Goal: Task Accomplishment & Management: Manage account settings

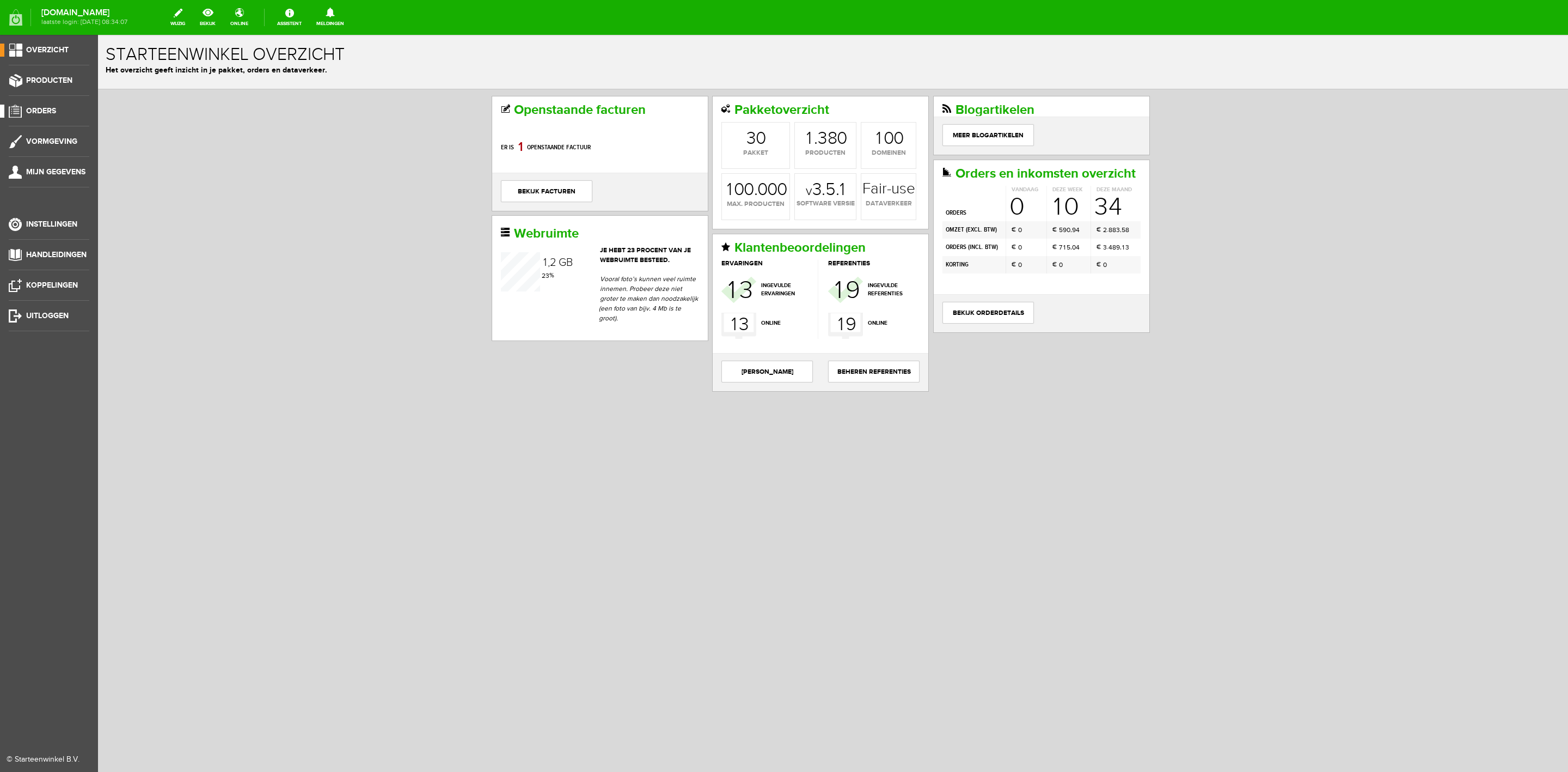
click at [45, 107] on span "Orders" at bounding box center [41, 110] width 30 height 9
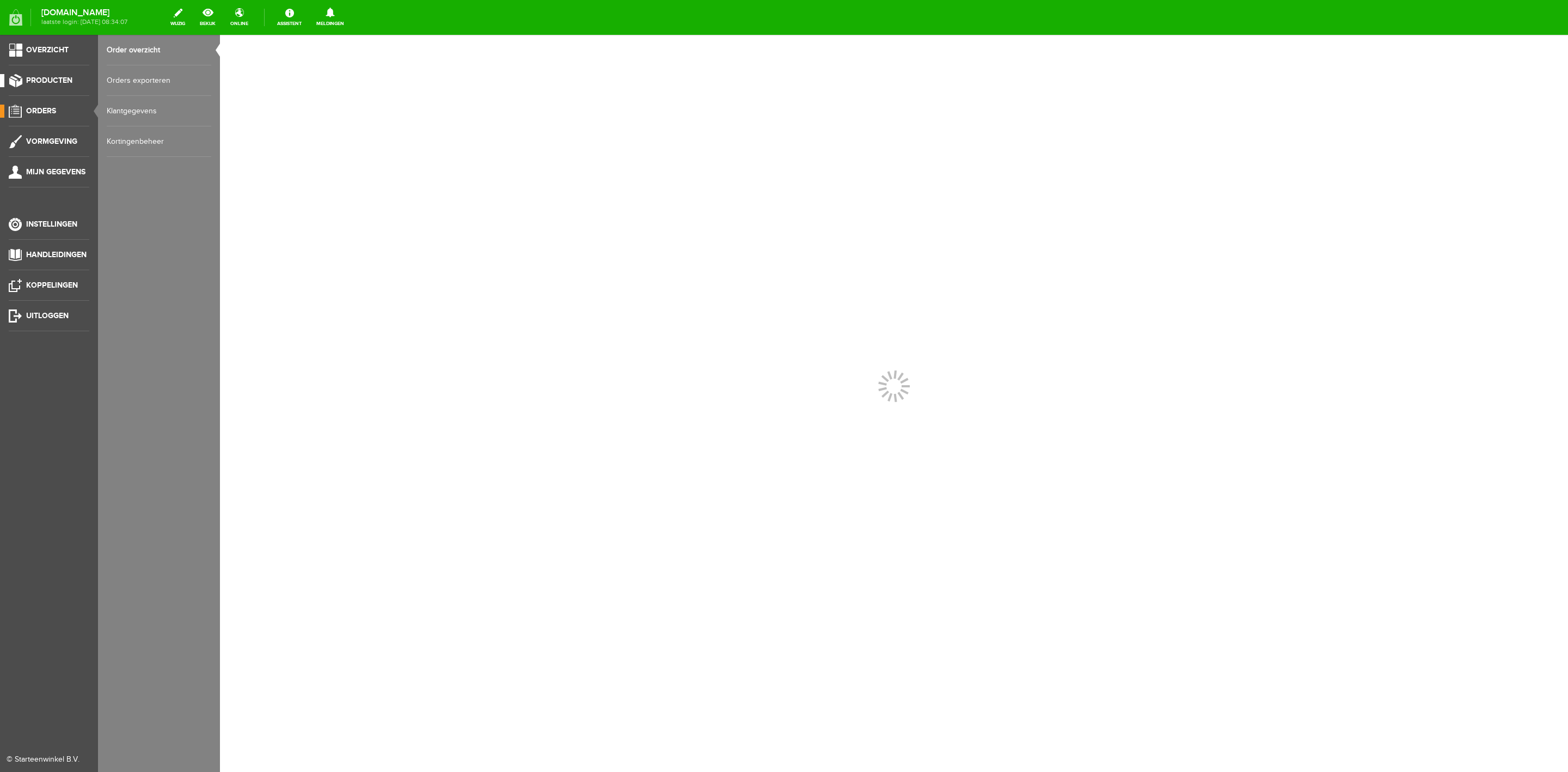
click at [36, 82] on span "Producten" at bounding box center [49, 80] width 46 height 9
click at [139, 78] on link "Producten beheren" at bounding box center [159, 80] width 105 height 30
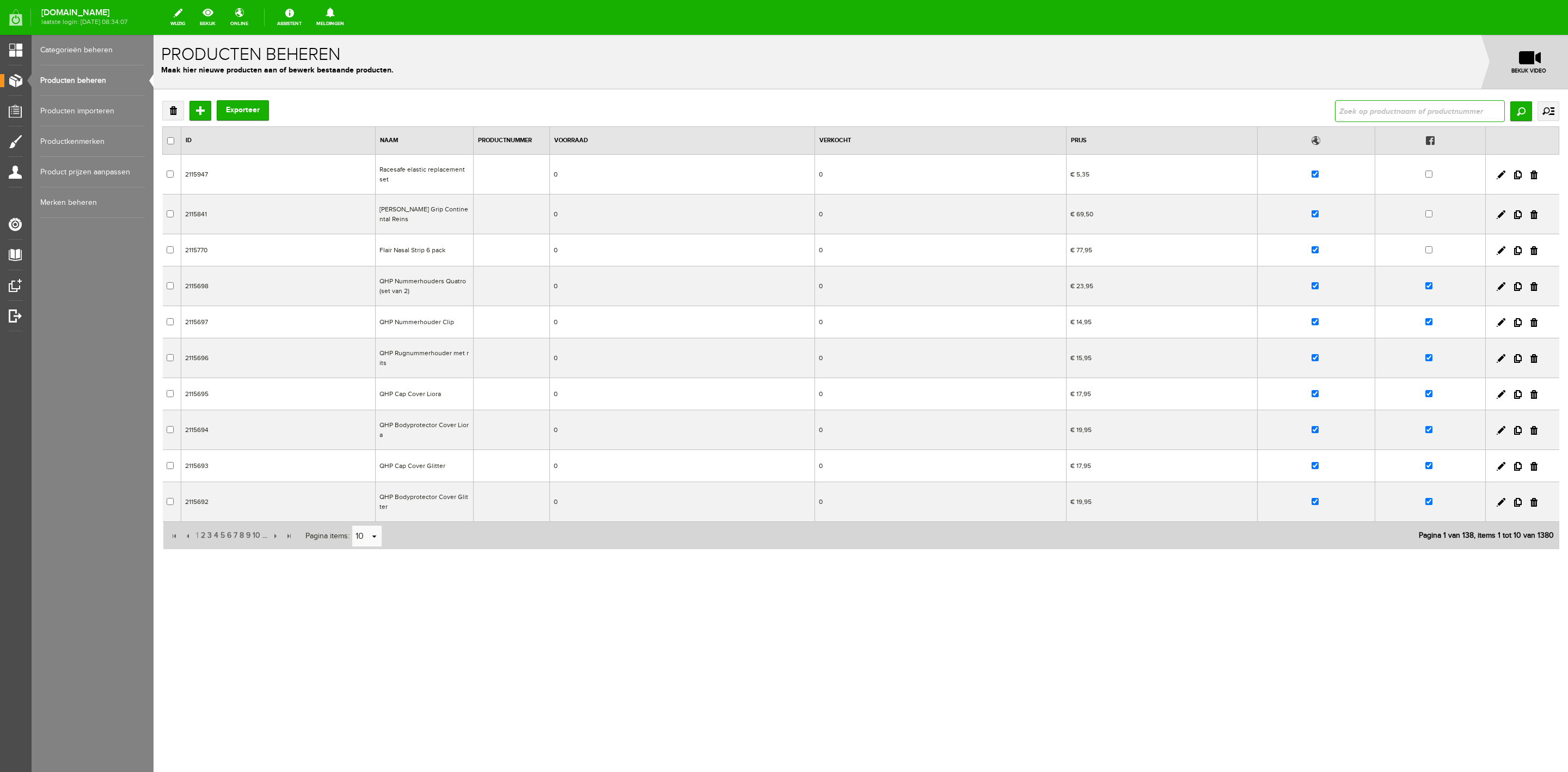
click at [1346, 110] on input "text" at bounding box center [1420, 111] width 170 height 22
type input "lus"
click at [1320, 285] on input "checkbox" at bounding box center [1321, 281] width 7 height 7
checkbox input "false"
click at [57, 75] on link "Producten beheren" at bounding box center [92, 80] width 105 height 30
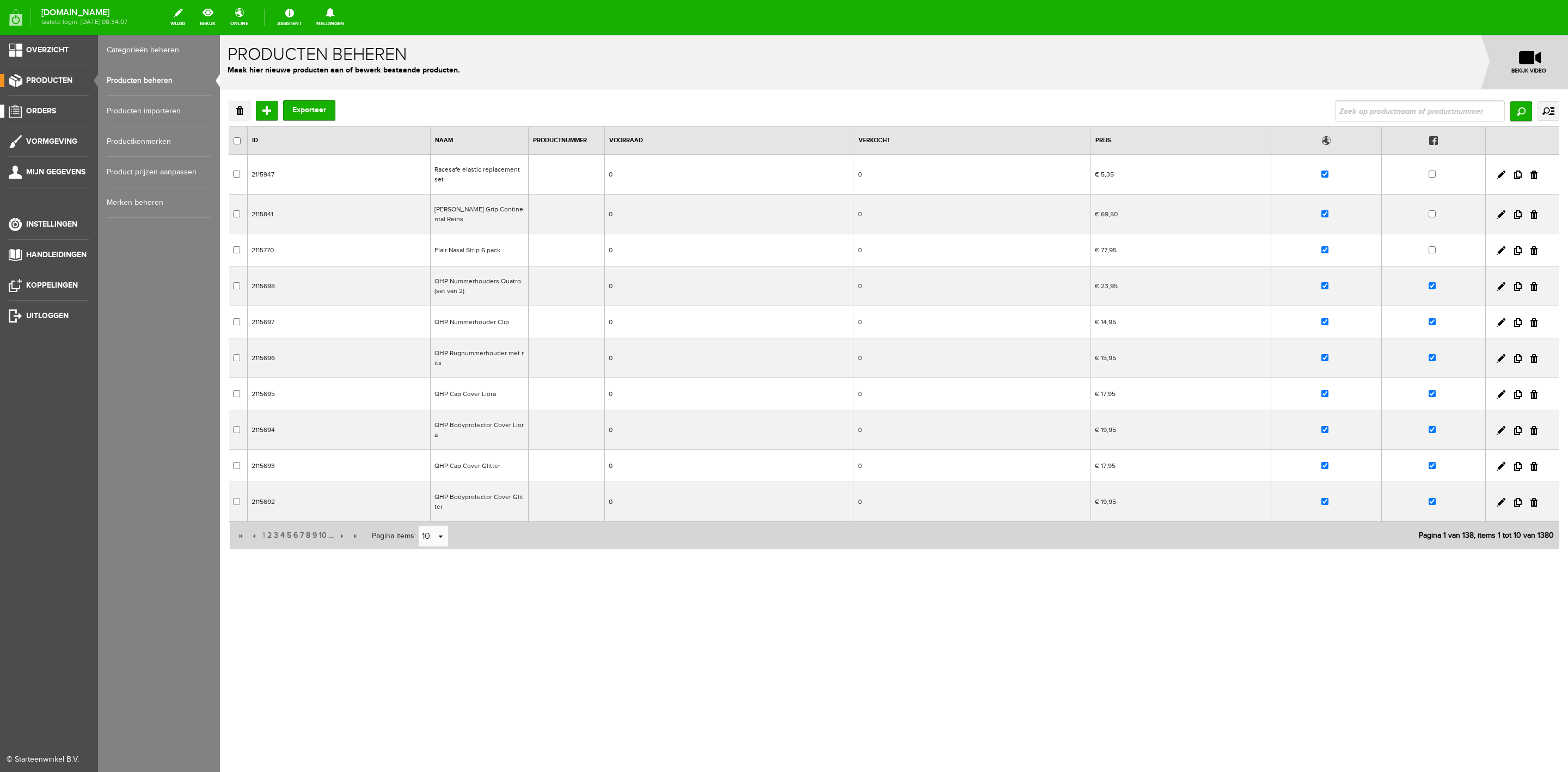
click at [46, 115] on link "Orders" at bounding box center [44, 111] width 89 height 13
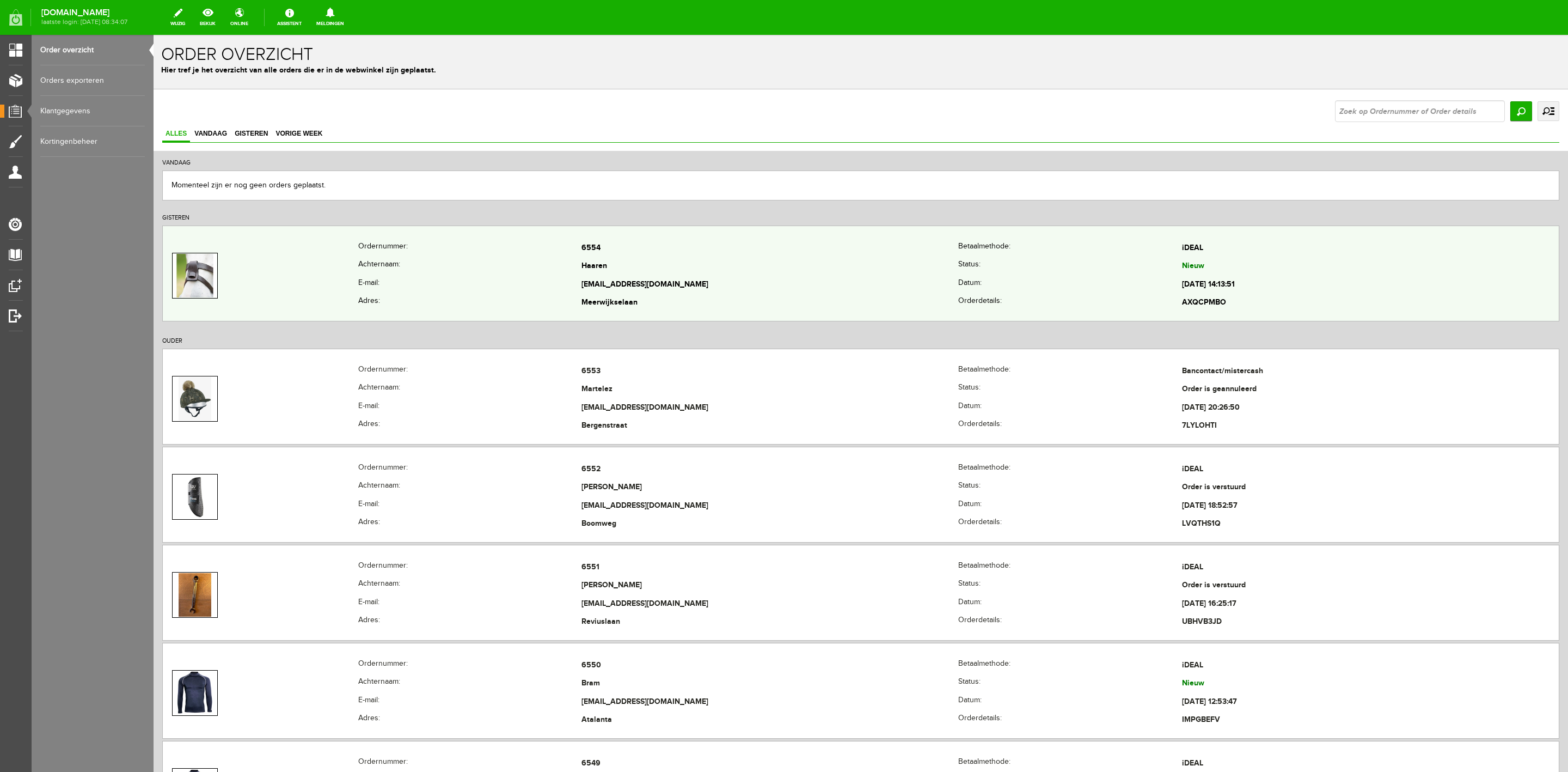
click at [406, 289] on th "E-mail:" at bounding box center [470, 285] width 223 height 19
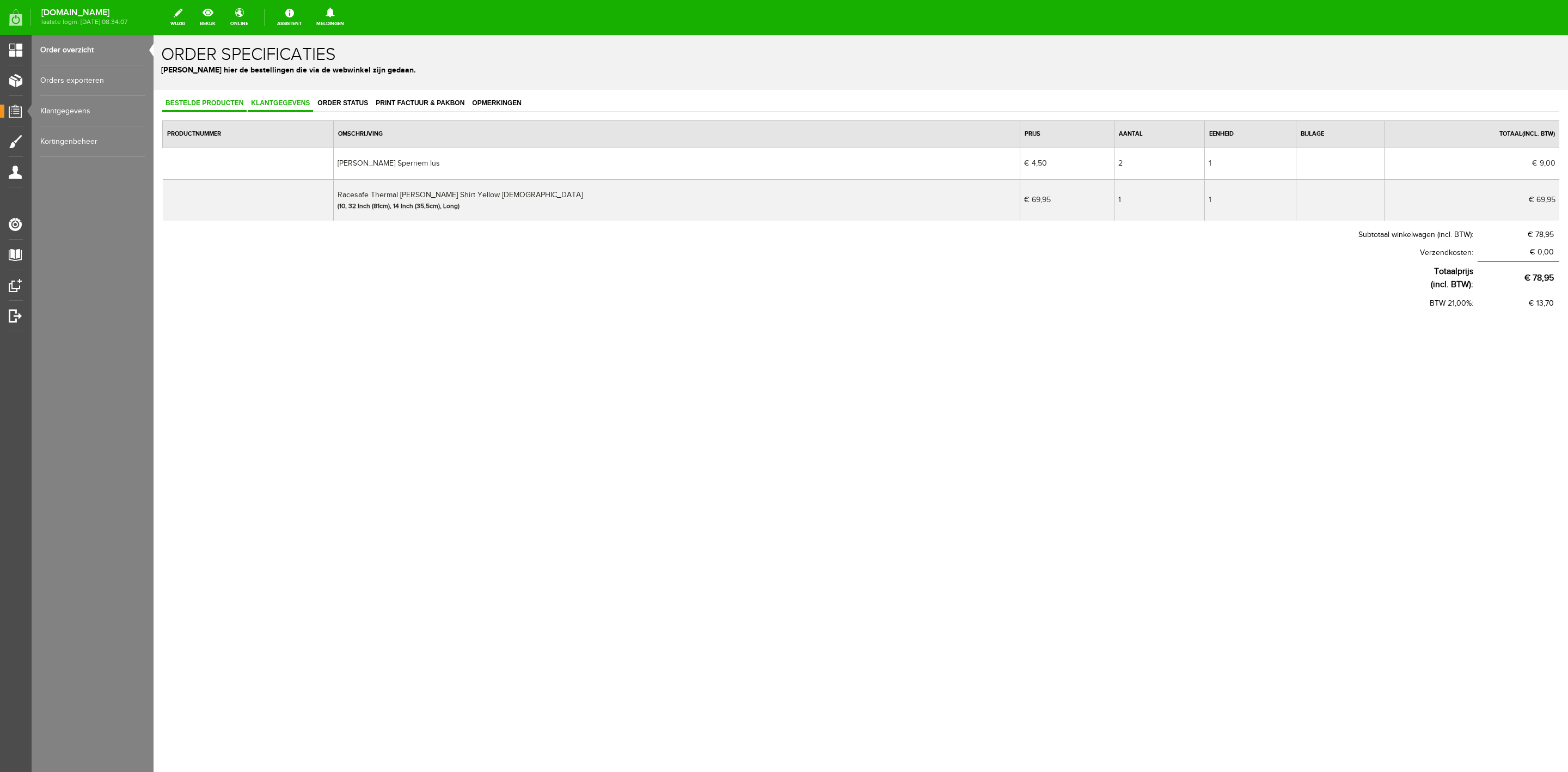
click at [286, 100] on span "Klantgegevens" at bounding box center [281, 103] width 65 height 8
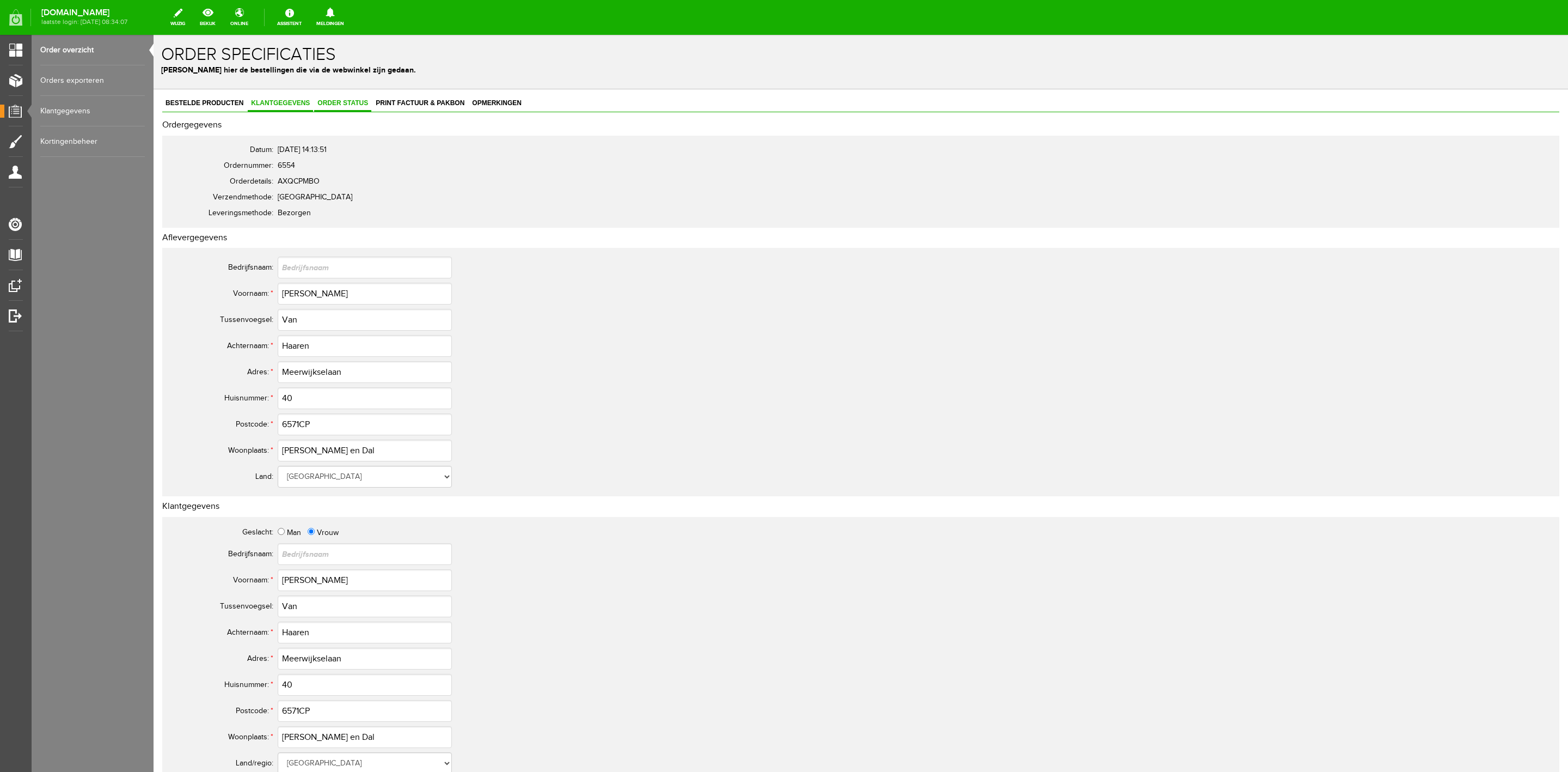
click at [361, 109] on link "Order status" at bounding box center [342, 103] width 57 height 16
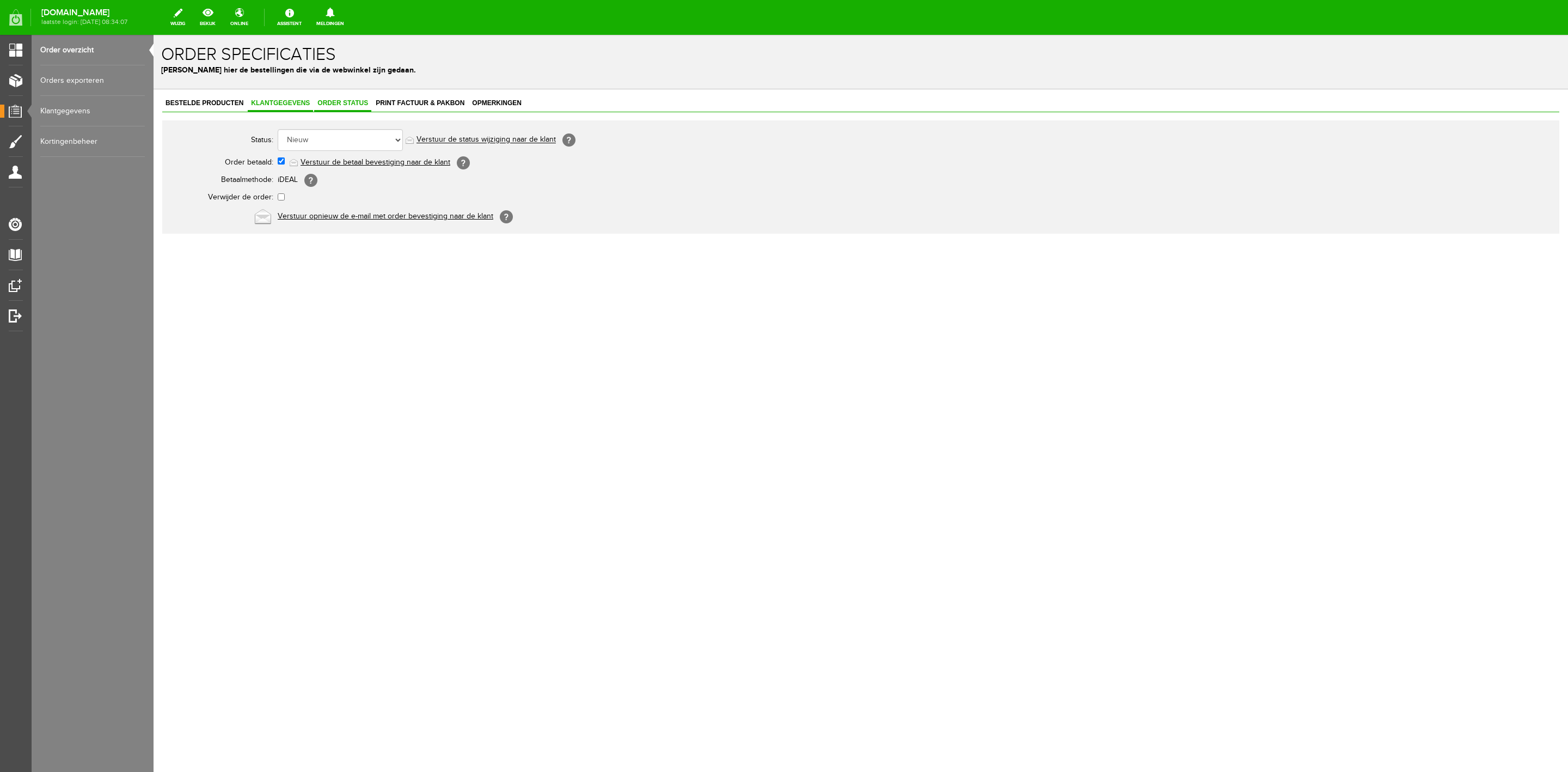
click at [268, 100] on span "Klantgegevens" at bounding box center [281, 103] width 65 height 8
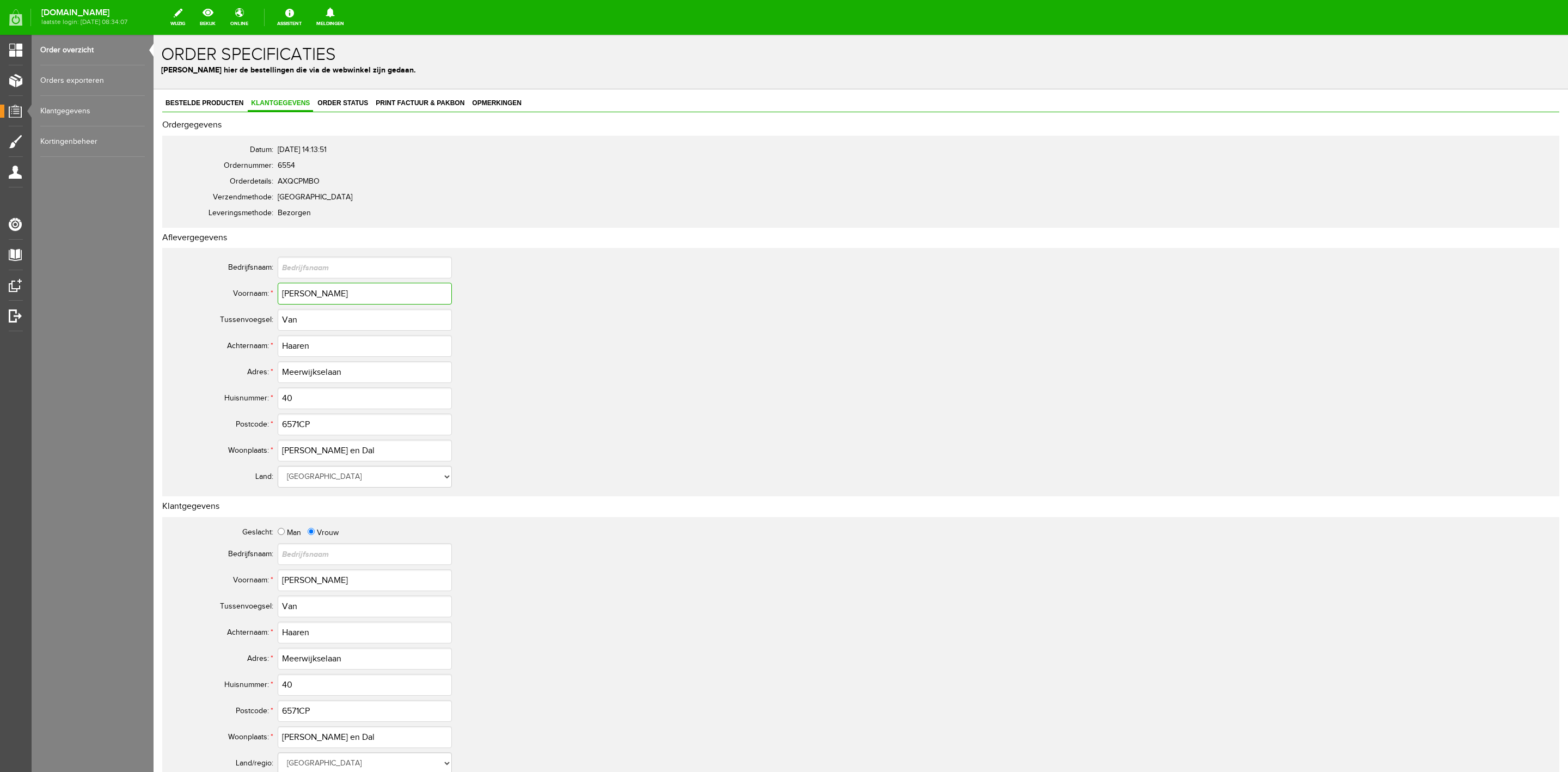
click at [301, 301] on input "[PERSON_NAME]" at bounding box center [364, 294] width 174 height 22
drag, startPoint x: 289, startPoint y: 342, endPoint x: 268, endPoint y: 360, distance: 27.7
click at [289, 342] on input "Haaren" at bounding box center [364, 346] width 174 height 22
click at [292, 350] on input "Haaren" at bounding box center [364, 346] width 174 height 22
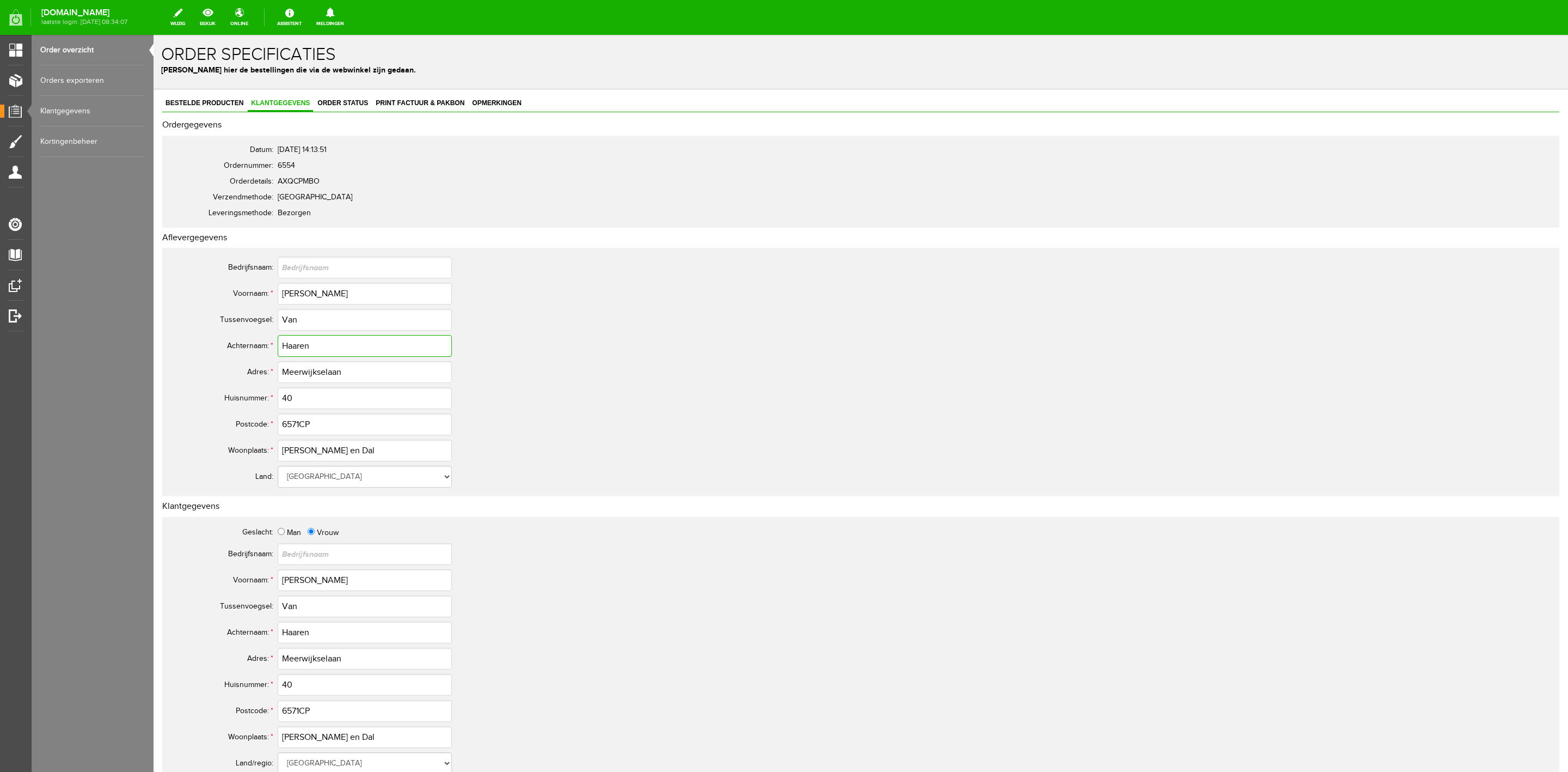
click at [292, 350] on input "Haaren" at bounding box center [364, 346] width 174 height 22
click at [292, 350] on input "Haaren" at bounding box center [364, 346] width 174 height 22
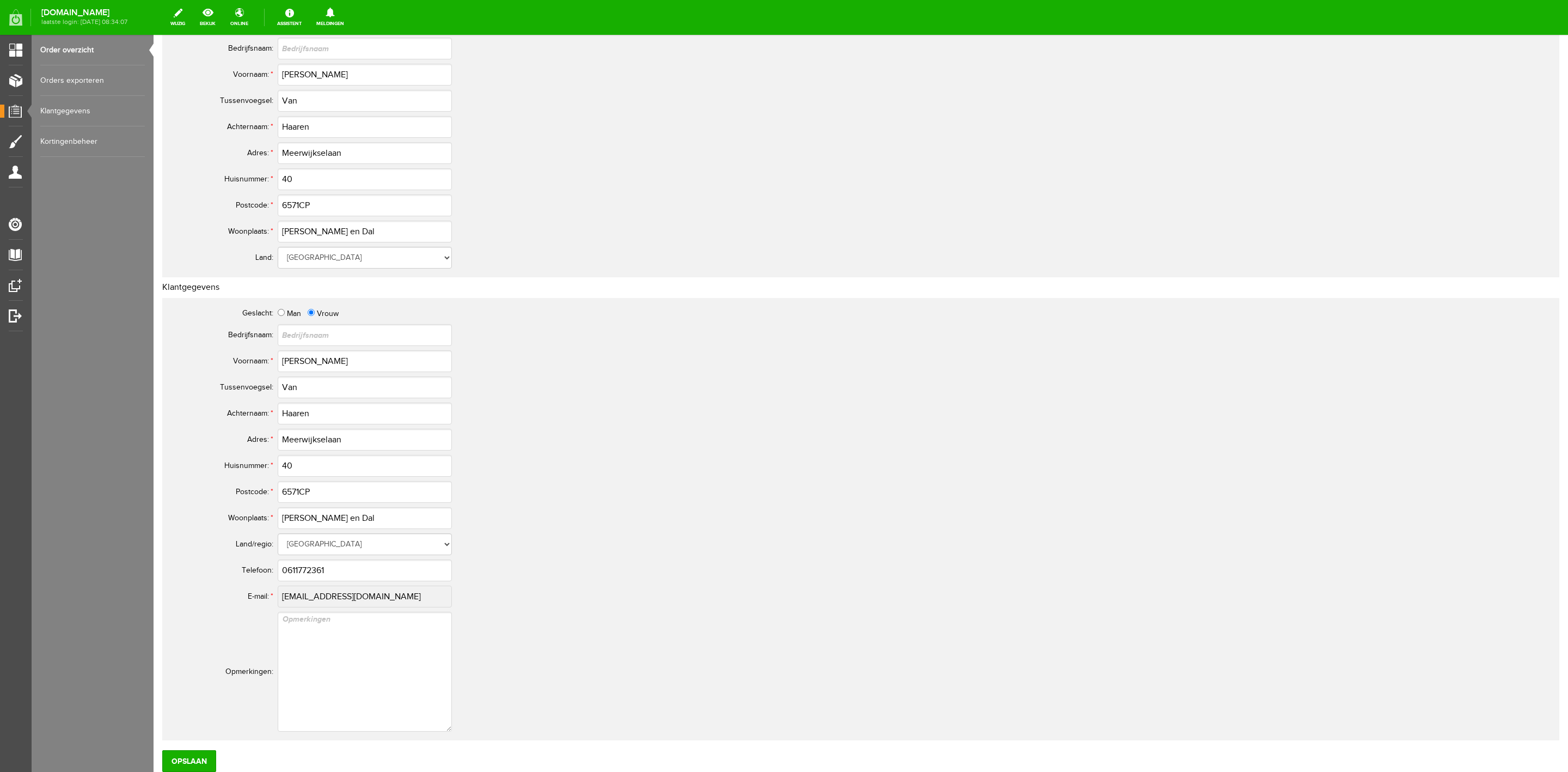
scroll to position [245, 0]
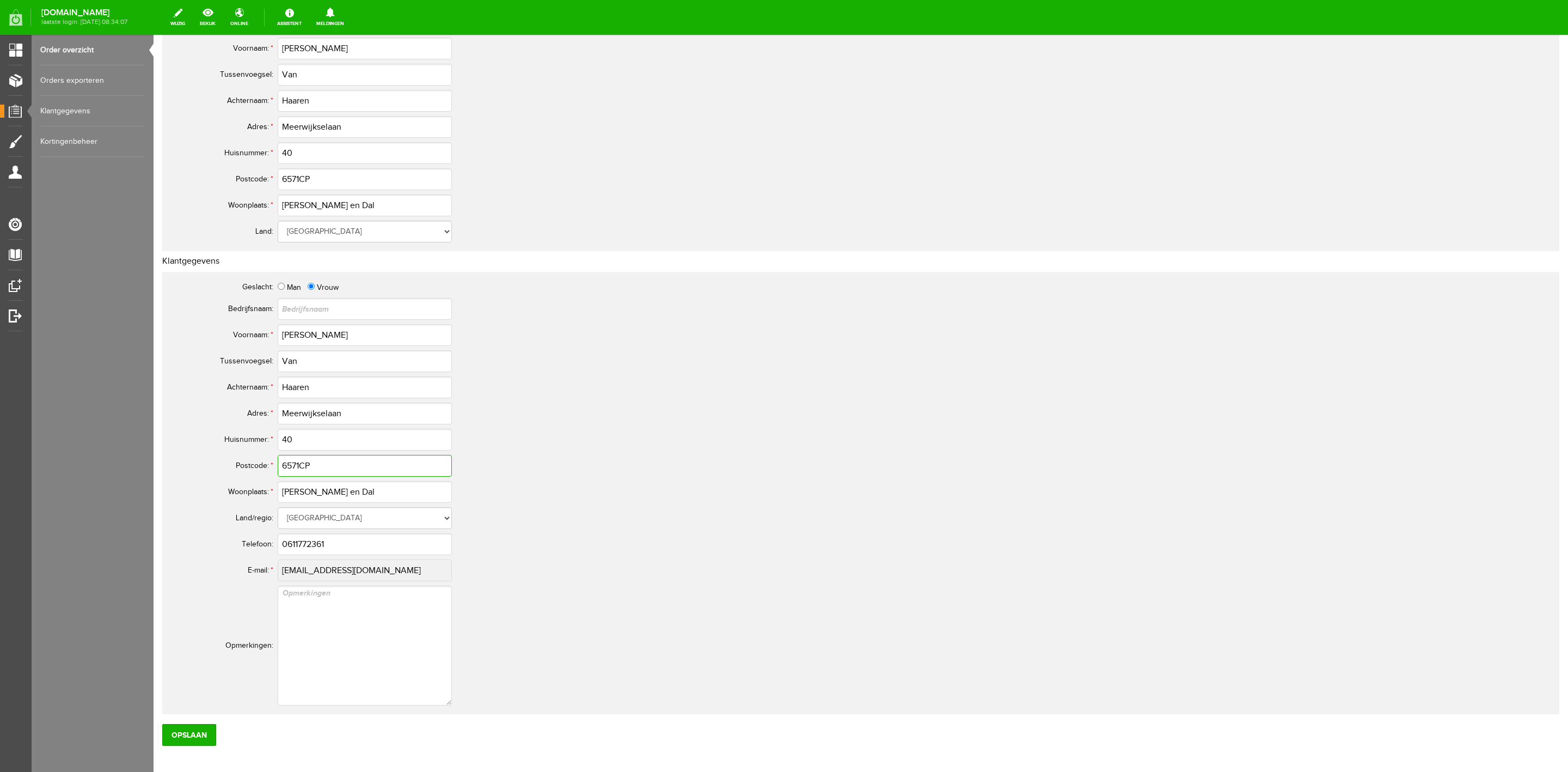
click at [296, 466] on input "6571CP" at bounding box center [364, 466] width 174 height 22
click at [312, 543] on input "0611772361" at bounding box center [364, 544] width 174 height 22
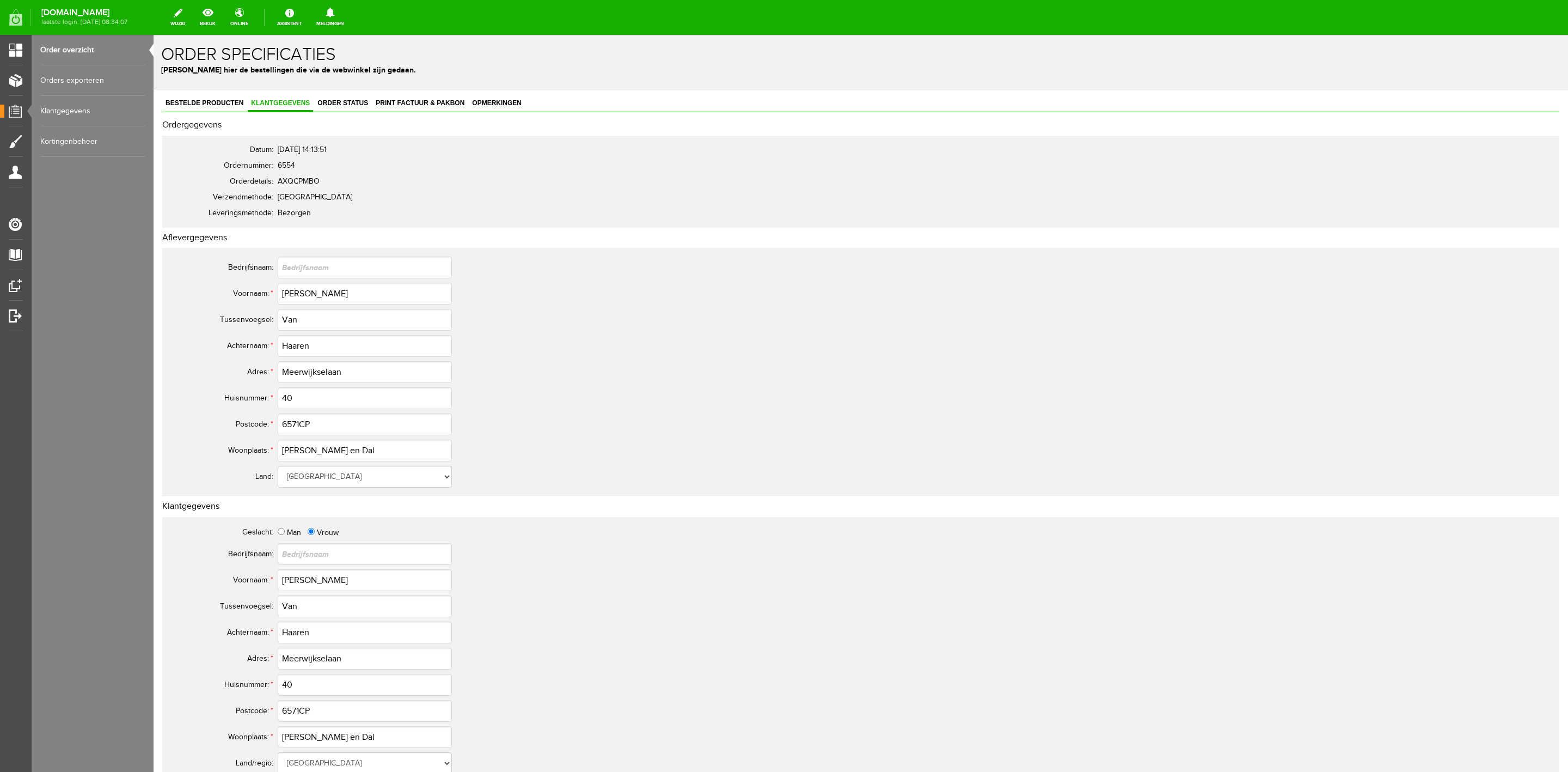
click at [340, 103] on span "Order status" at bounding box center [342, 103] width 57 height 8
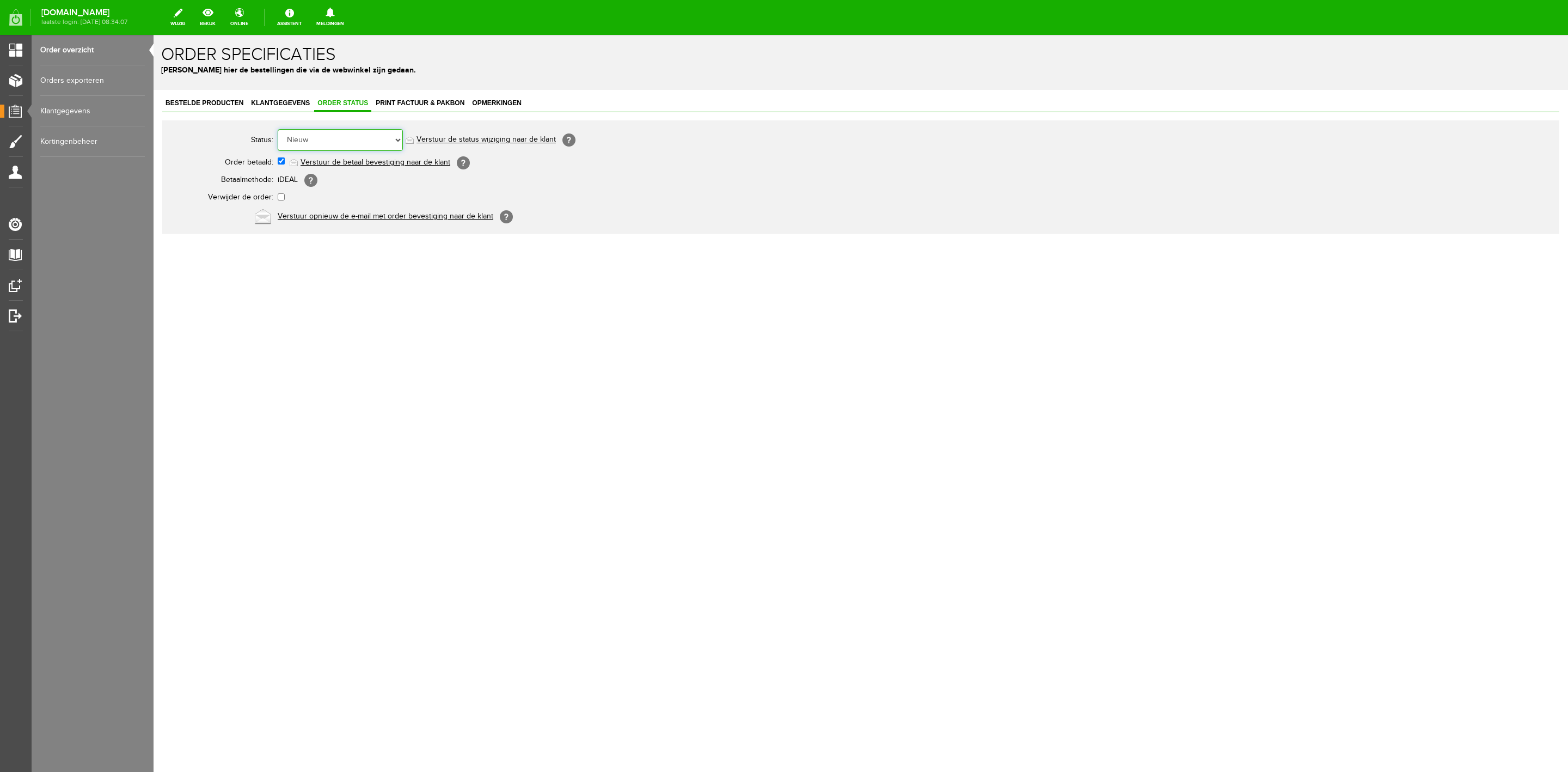
click at [353, 146] on select "Order niet afgerond Nieuw Order in behandeling Wacht op leverancier Wacht op be…" at bounding box center [340, 140] width 125 height 22
select select "5"
click at [277, 129] on select "Order niet afgerond Nieuw Order in behandeling Wacht op leverancier Wacht op be…" at bounding box center [340, 140] width 125 height 22
click at [453, 141] on link "Verstuur de status wijziging naar de klant" at bounding box center [486, 140] width 139 height 9
click at [84, 51] on link "Order overzicht" at bounding box center [92, 49] width 105 height 30
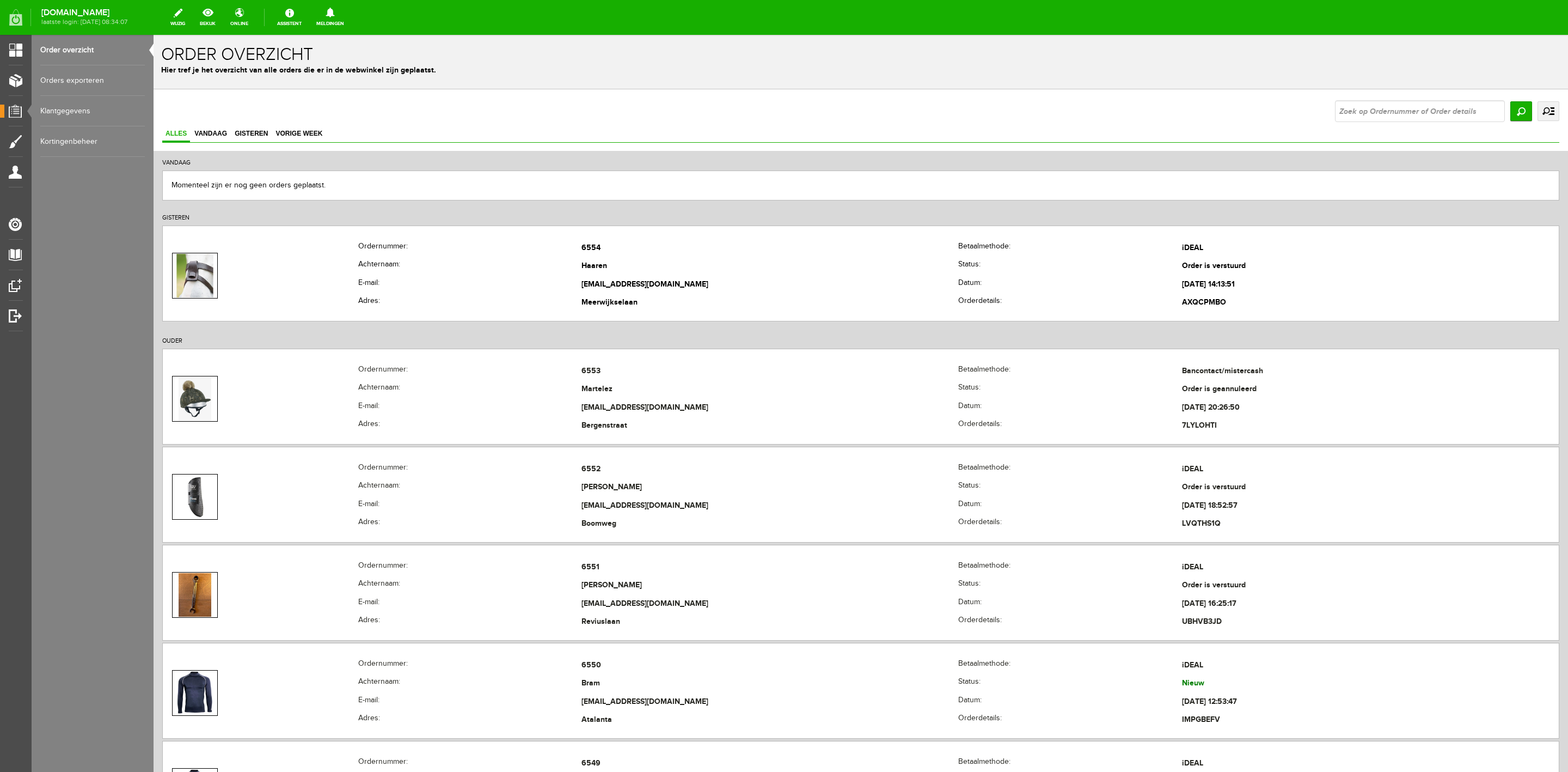
click at [1541, 113] on link "uitgebreid zoeken" at bounding box center [1549, 111] width 22 height 20
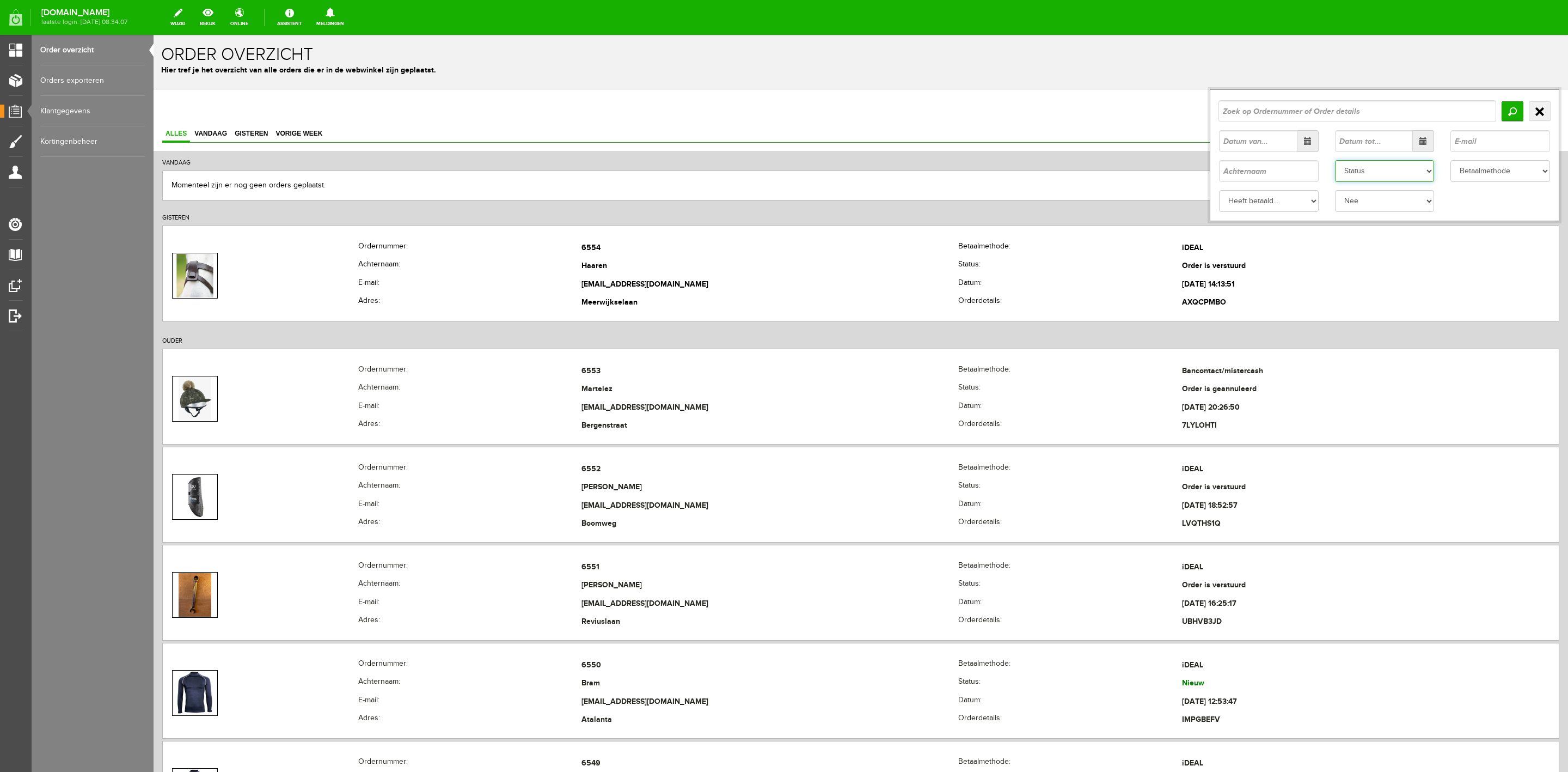
click at [1397, 171] on select "Status Order niet afgerond Nieuw Order in behandeling Wacht op leverancier Wach…" at bounding box center [1384, 171] width 100 height 22
click at [1335, 160] on select "Status Order niet afgerond Nieuw Order in behandeling Wacht op leverancier Wach…" at bounding box center [1384, 171] width 100 height 22
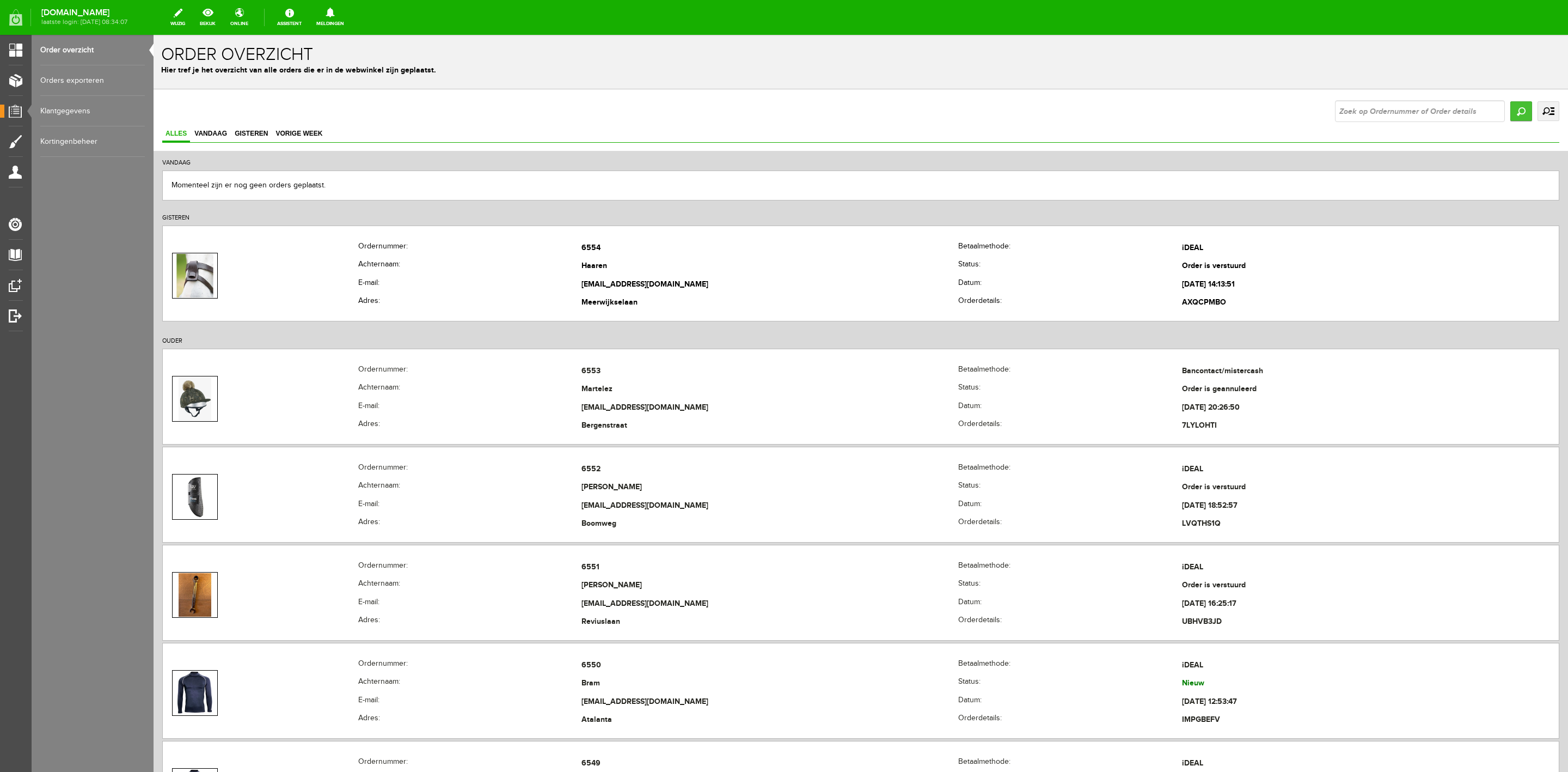
click at [1510, 106] on input "Zoeken" at bounding box center [1521, 111] width 22 height 20
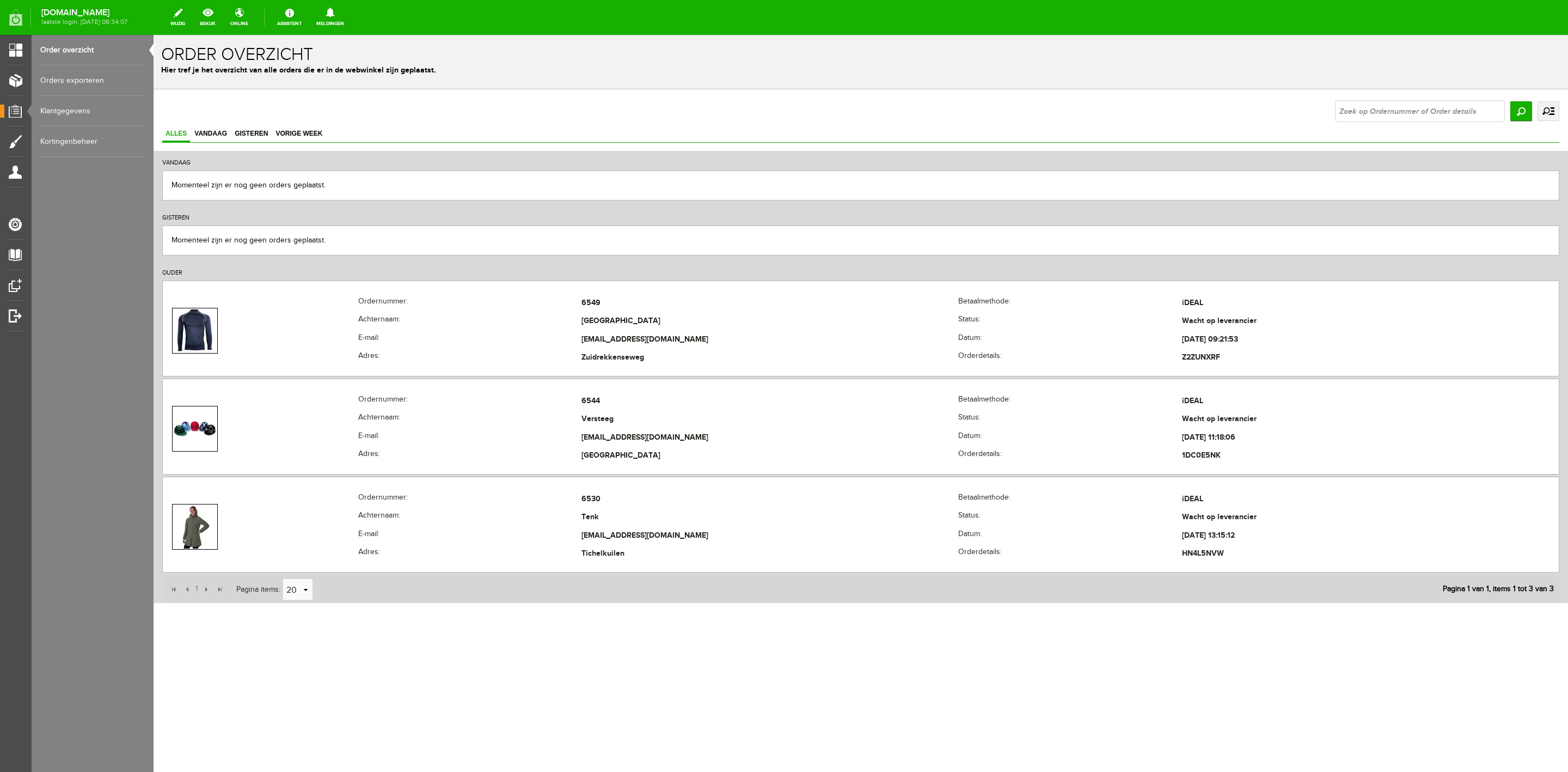
click at [1551, 115] on link "uitgebreid zoeken" at bounding box center [1549, 111] width 22 height 20
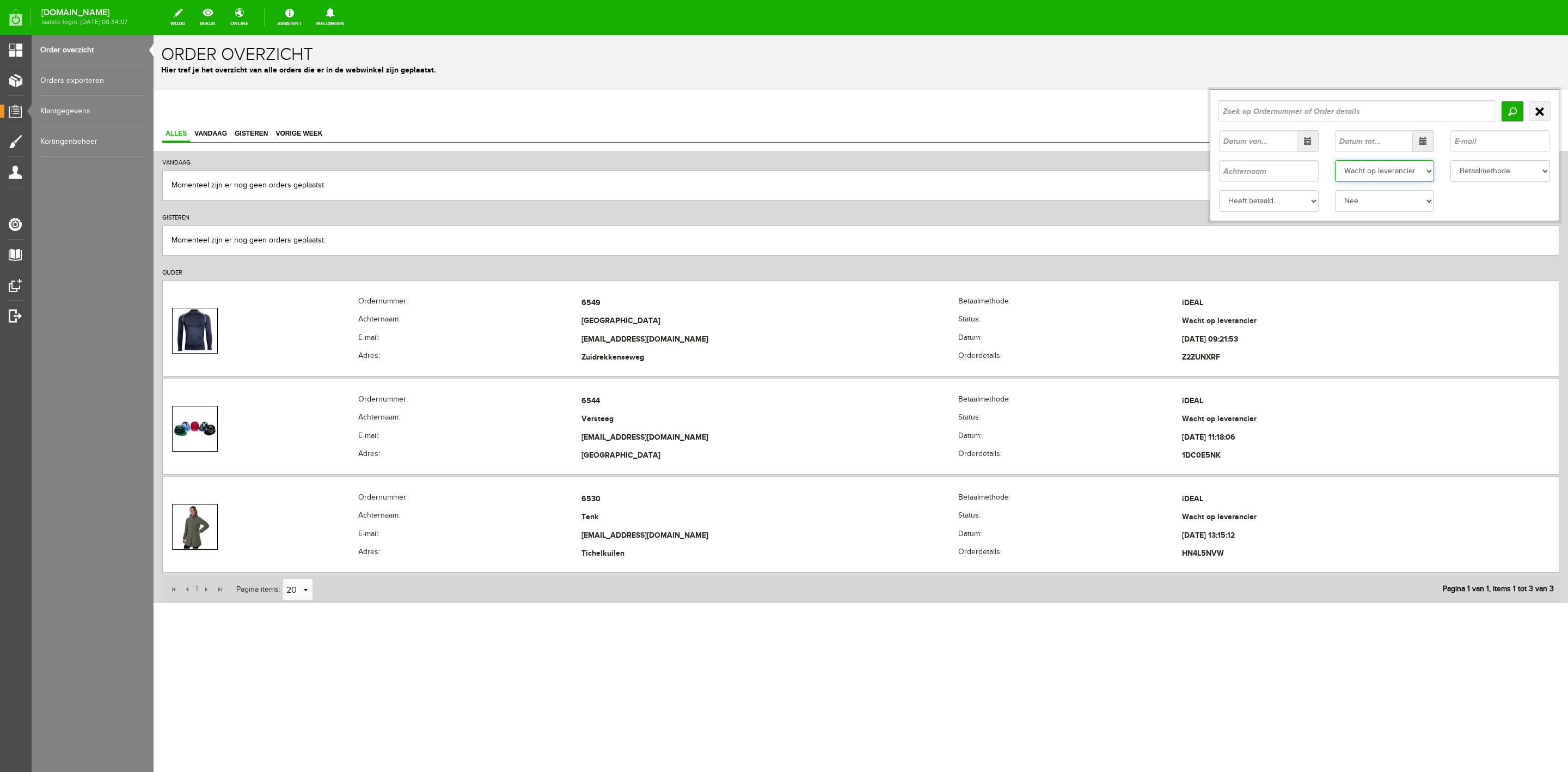
click at [1410, 172] on select "Status Order niet afgerond Nieuw Order in behandeling Wacht op leverancier Wach…" at bounding box center [1384, 171] width 100 height 22
click at [1335, 160] on select "Status Order niet afgerond Nieuw Order in behandeling Wacht op leverancier Wach…" at bounding box center [1384, 171] width 100 height 22
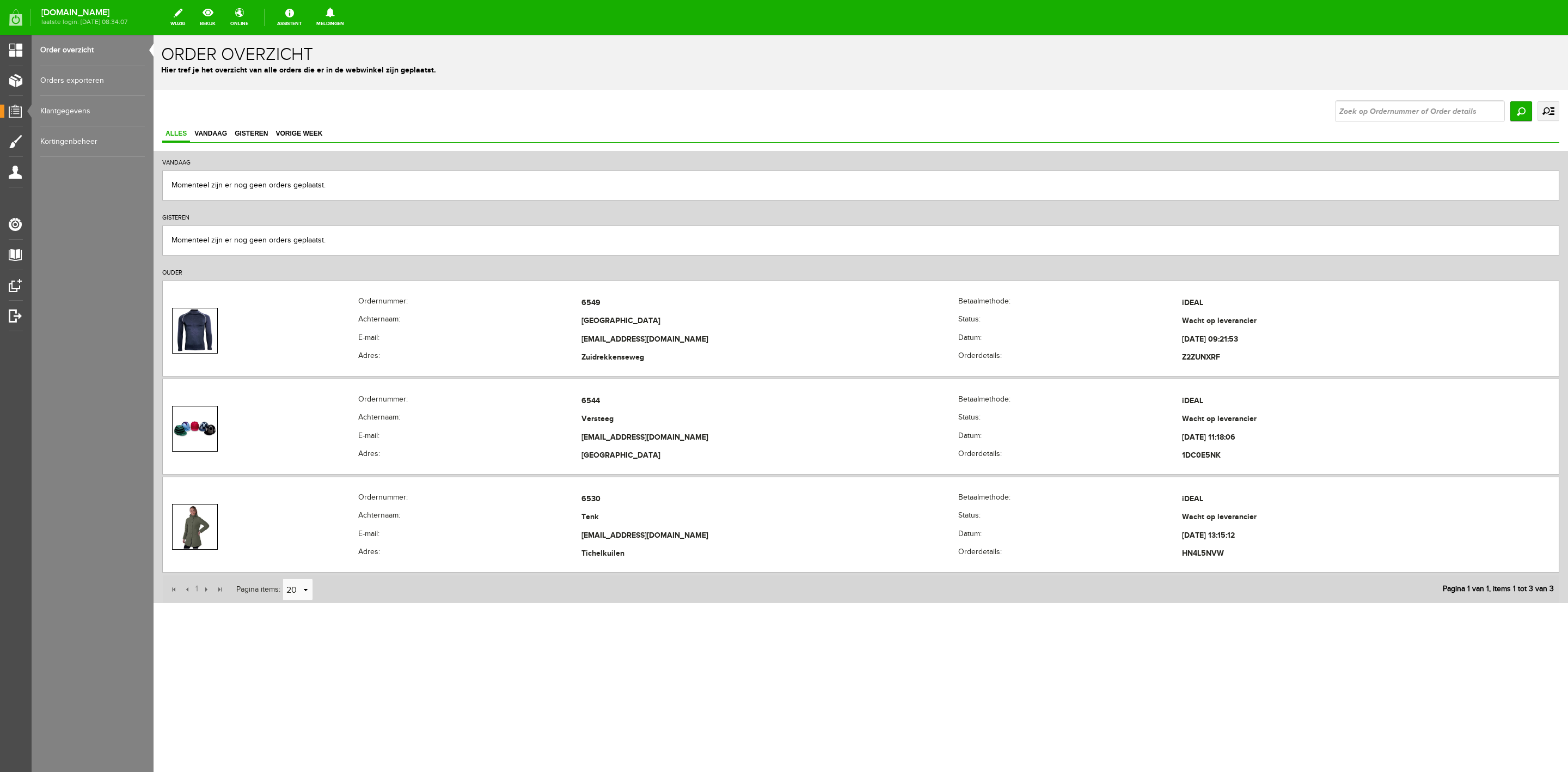
click at [1562, 110] on div "Zoeken uitgebreid zoeken Ja" at bounding box center [860, 387] width 1415 height 595
click at [1553, 114] on link "uitgebreid zoeken" at bounding box center [1549, 111] width 22 height 20
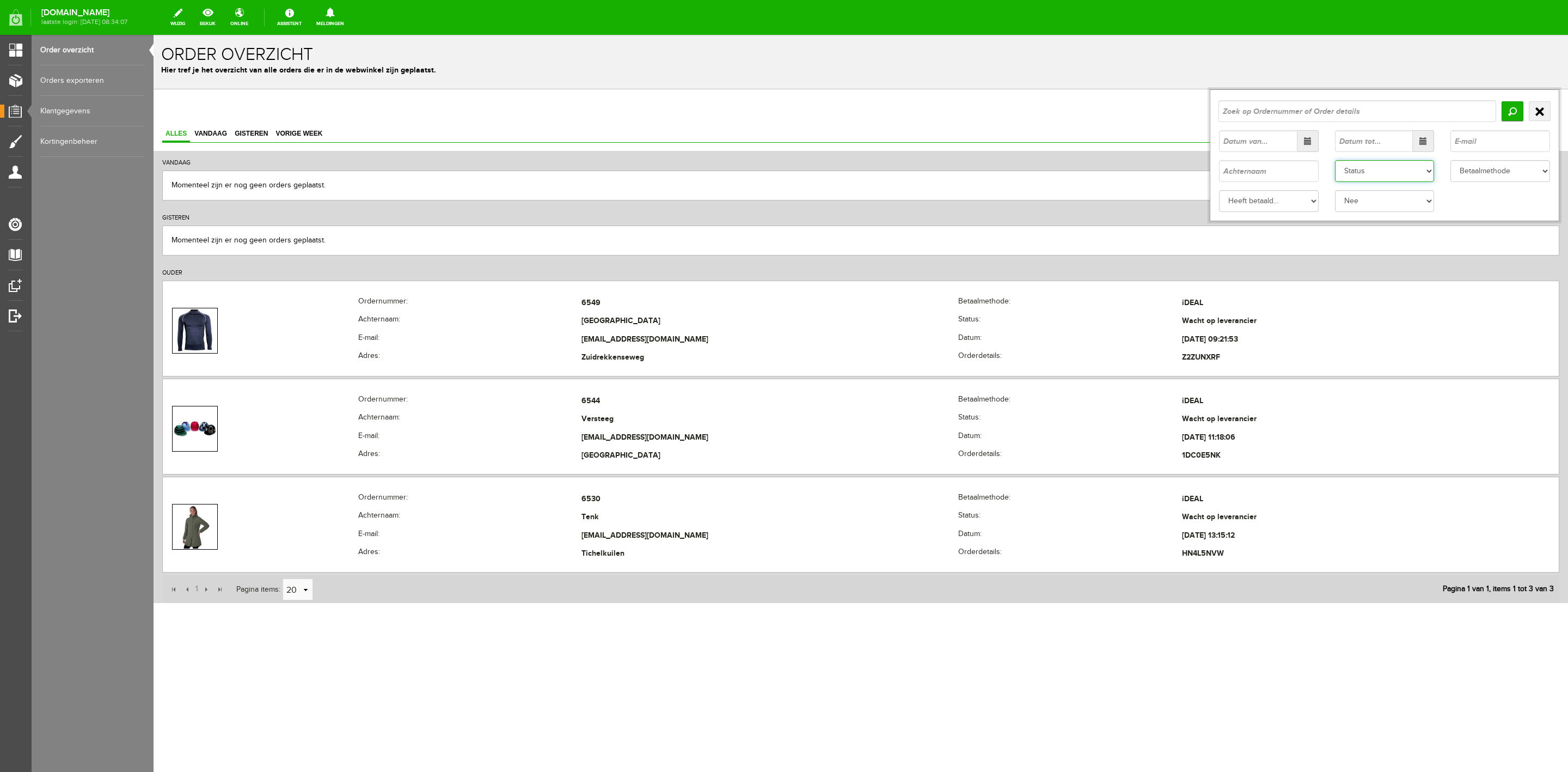
click at [1381, 173] on select "Status Order niet afgerond Nieuw Order in behandeling Wacht op leverancier Wach…" at bounding box center [1384, 171] width 100 height 22
click at [1335, 160] on select "Status Order niet afgerond Nieuw Order in behandeling Wacht op leverancier Wach…" at bounding box center [1384, 171] width 100 height 22
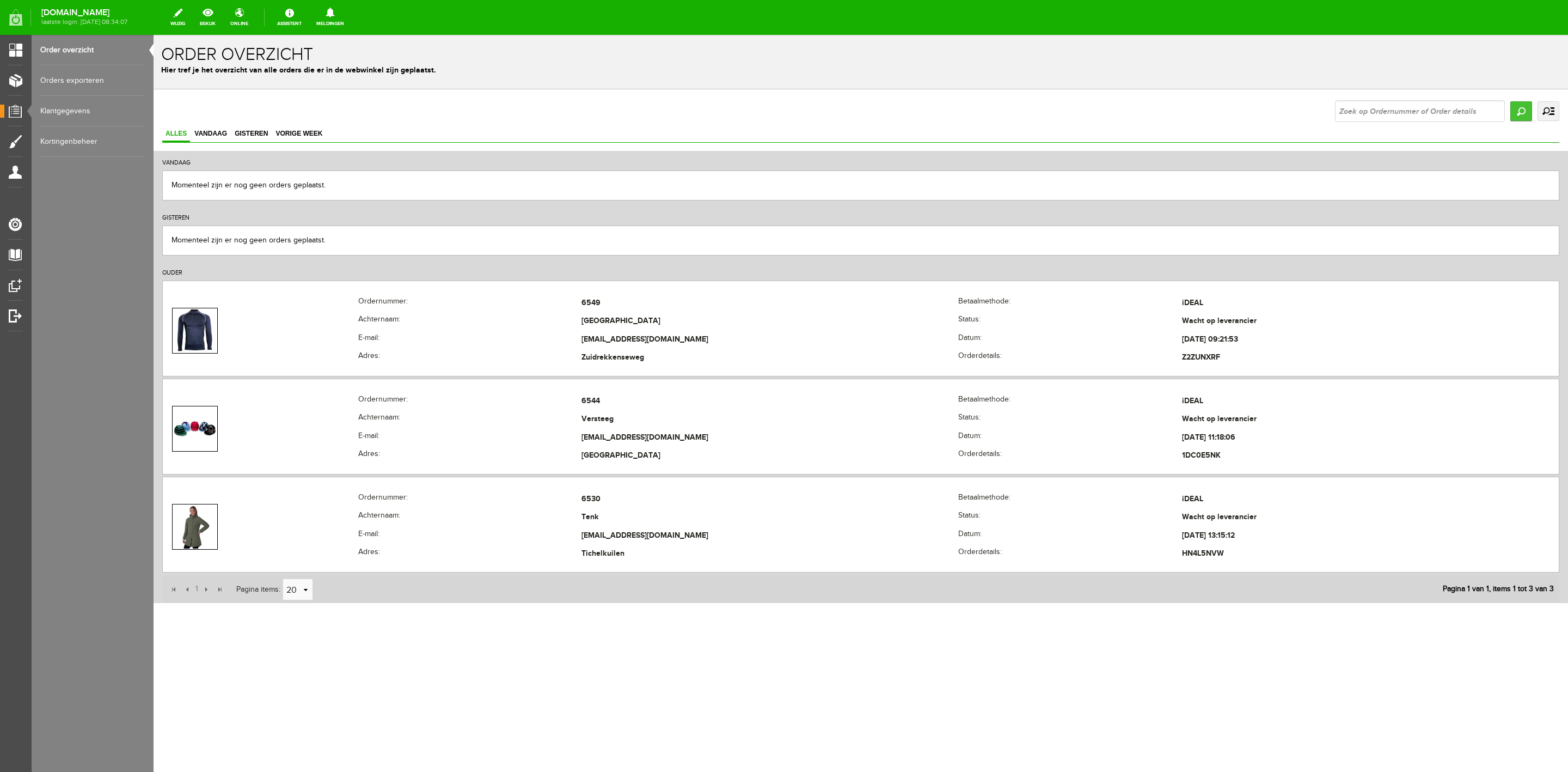
click at [1520, 115] on input "Zoeken" at bounding box center [1521, 111] width 22 height 20
